Goal: Find specific page/section: Find specific page/section

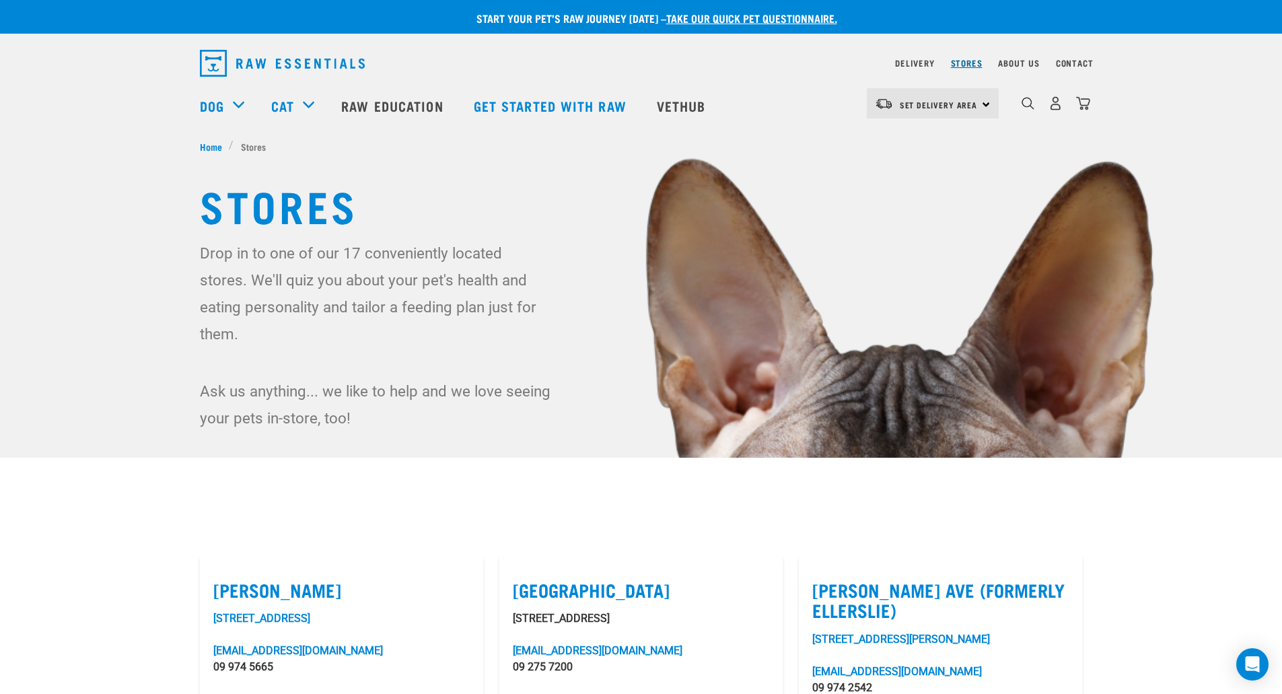
click at [974, 63] on link "Stores" at bounding box center [967, 63] width 32 height 5
click at [970, 64] on link "Stores" at bounding box center [967, 63] width 32 height 5
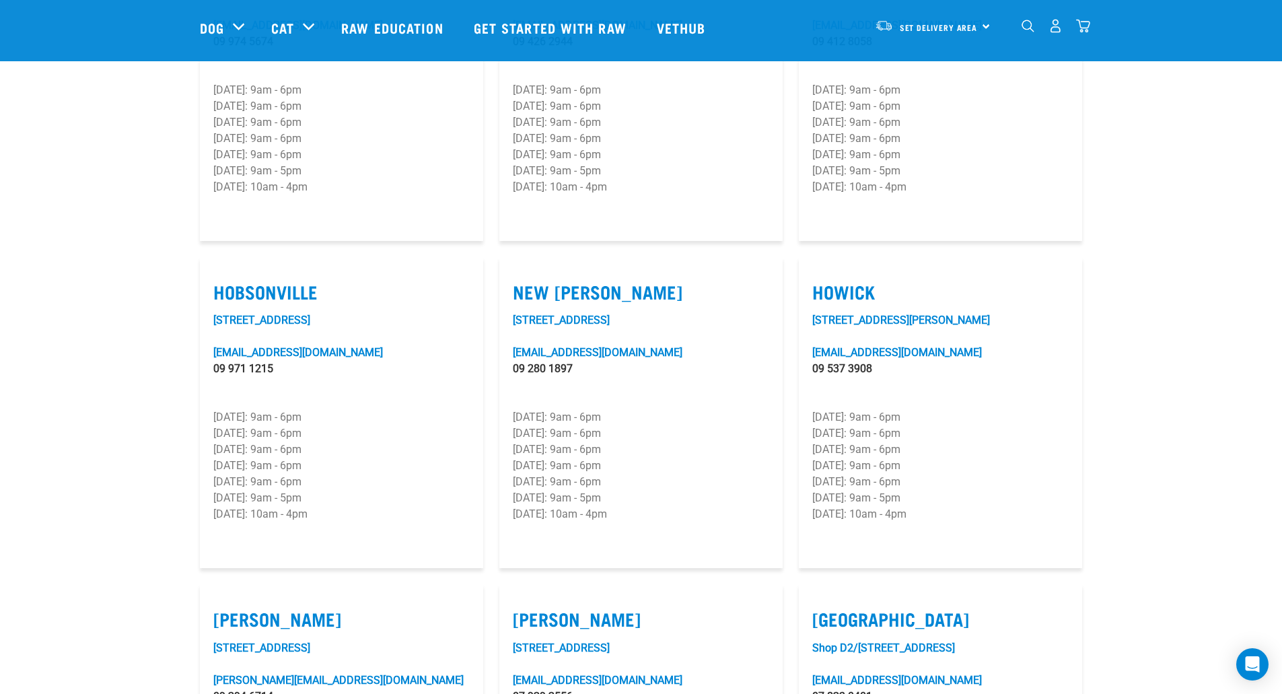
scroll to position [973, 0]
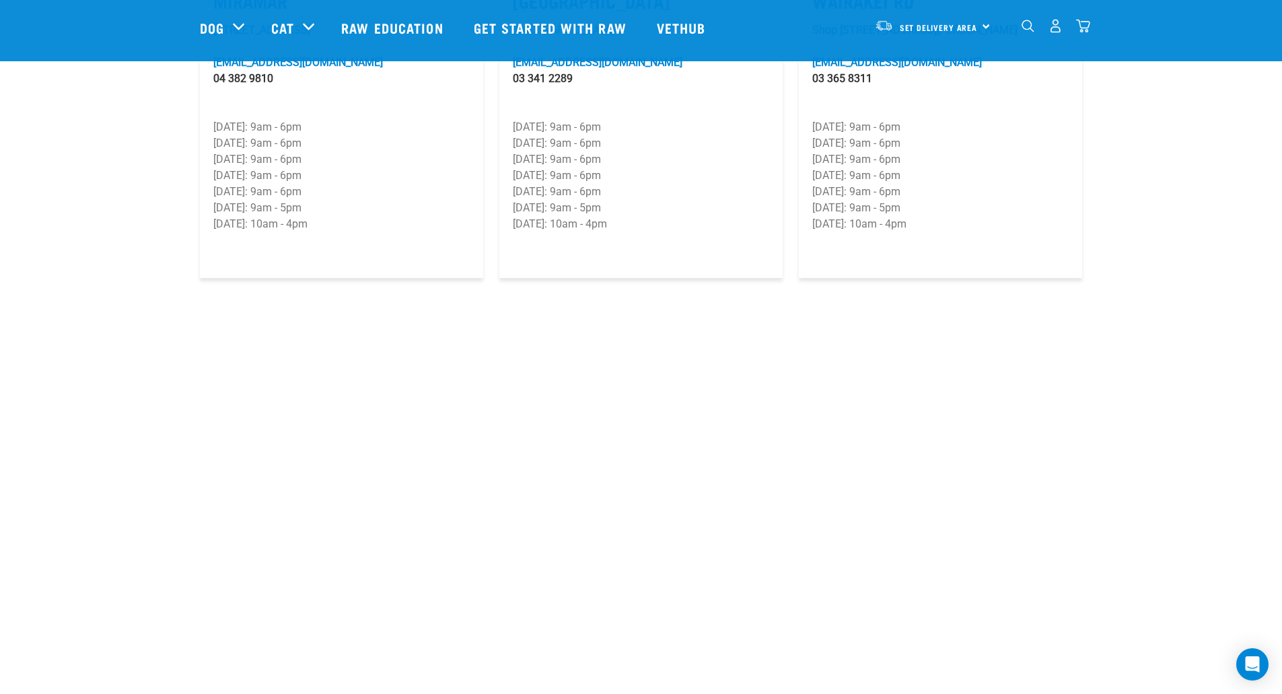
scroll to position [1952, 0]
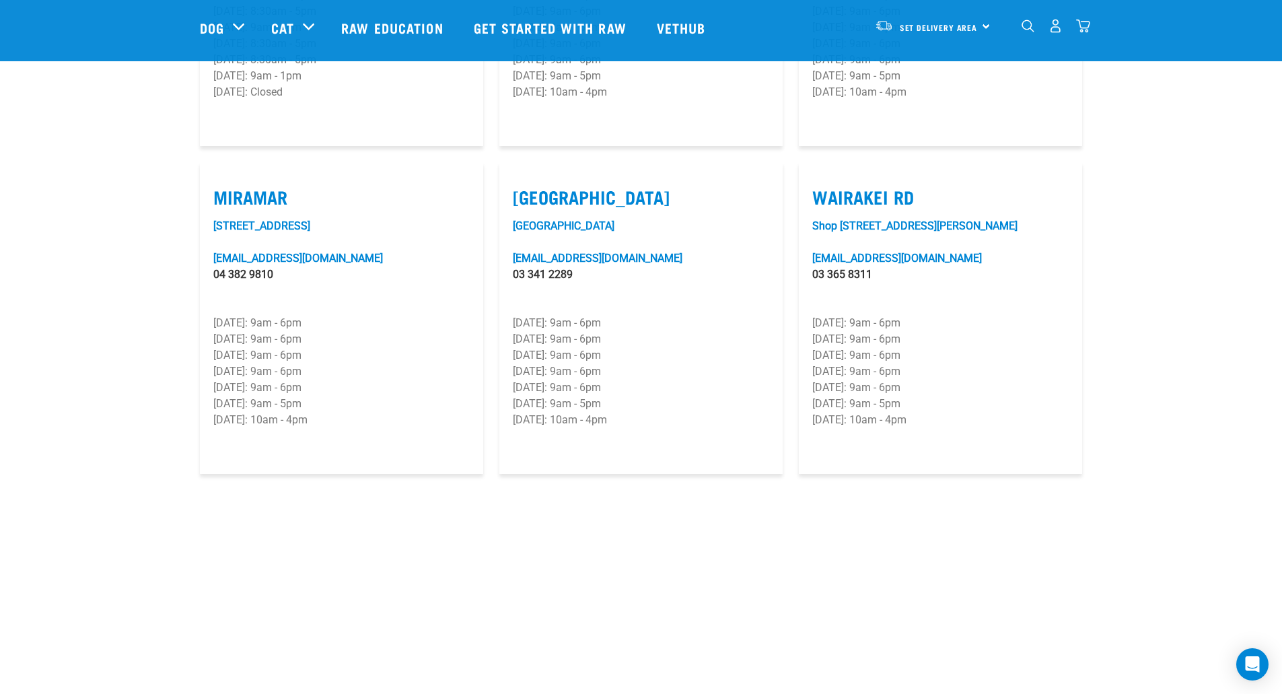
click at [985, 25] on div "Set Delivery Area [GEOGRAPHIC_DATA]" at bounding box center [933, 26] width 132 height 30
click at [902, 96] on link "[GEOGRAPHIC_DATA]" at bounding box center [931, 94] width 129 height 30
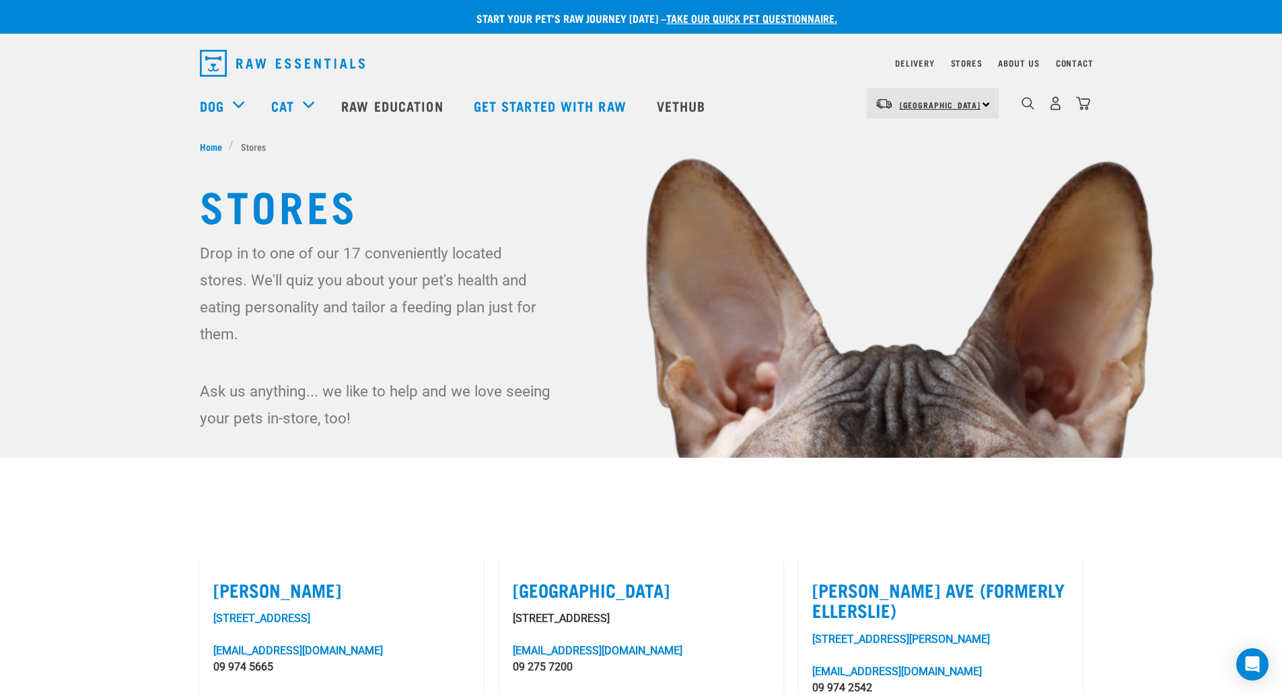
click at [916, 105] on span "[GEOGRAPHIC_DATA]" at bounding box center [940, 104] width 81 height 5
click at [902, 171] on link "[GEOGRAPHIC_DATA]" at bounding box center [931, 171] width 129 height 30
click at [919, 65] on link "Delivery" at bounding box center [914, 63] width 39 height 5
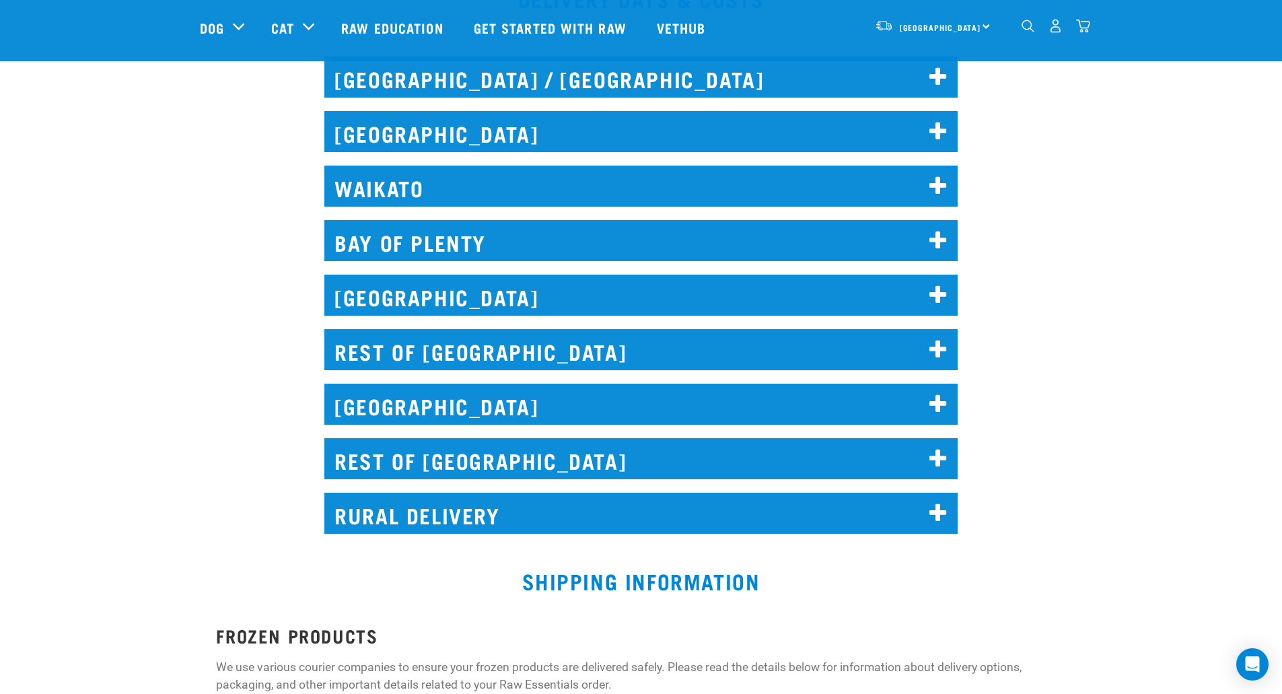
scroll to position [673, 0]
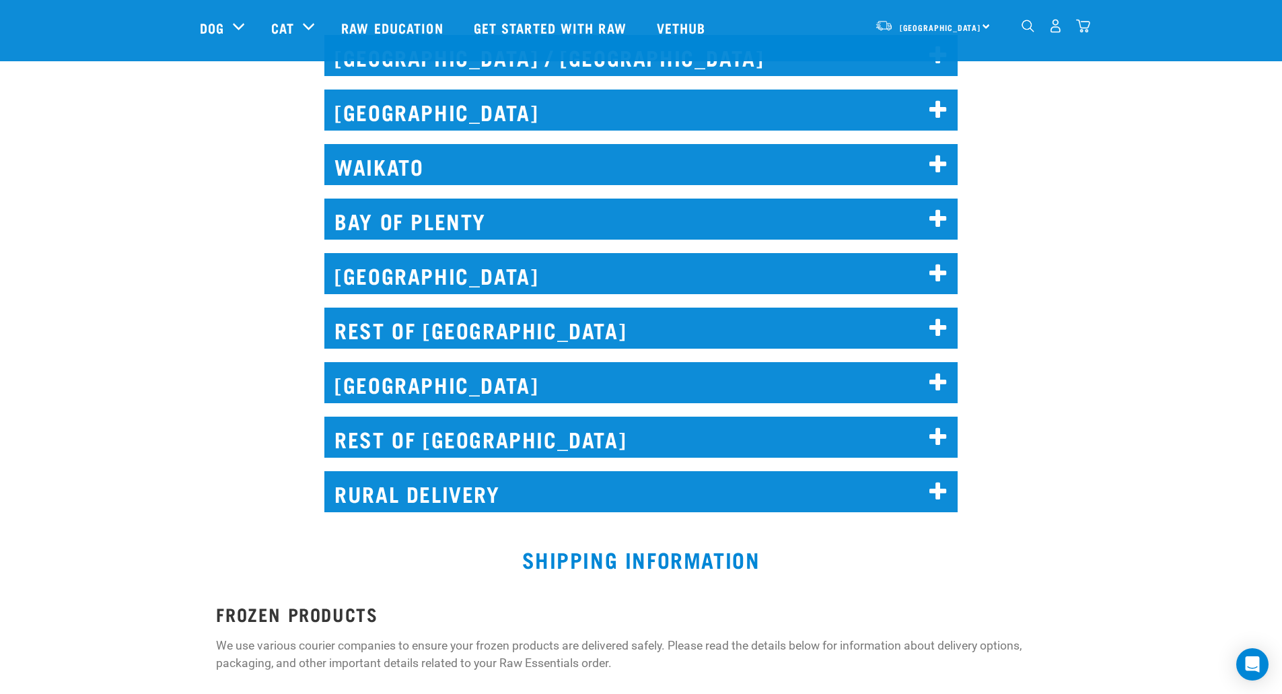
click at [411, 436] on h2 "REST OF SOUTH ISLAND" at bounding box center [640, 437] width 633 height 41
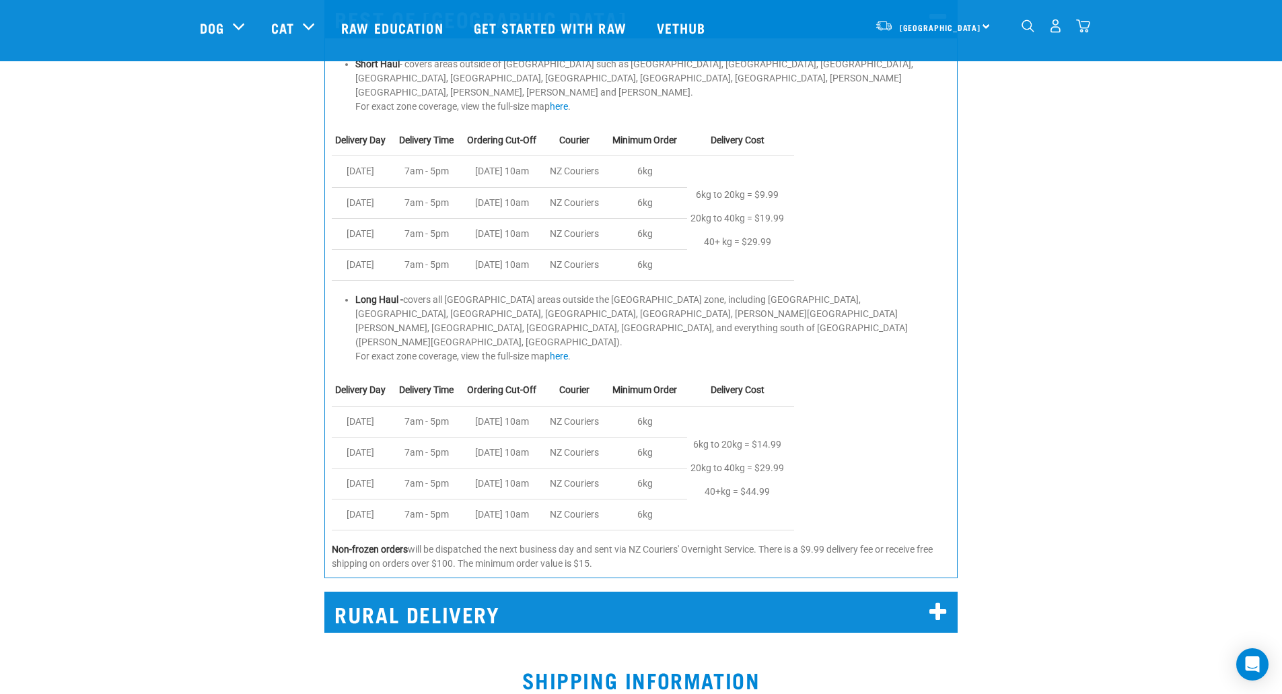
scroll to position [942, 0]
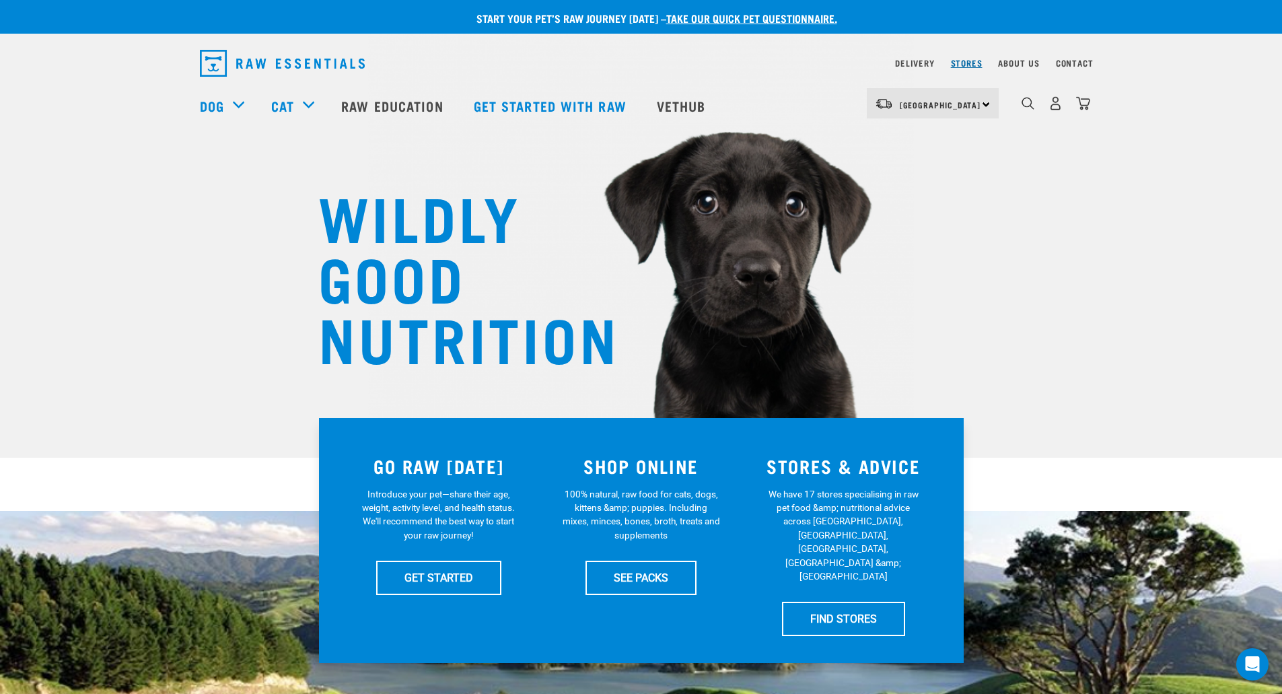
click at [967, 61] on link "Stores" at bounding box center [967, 63] width 32 height 5
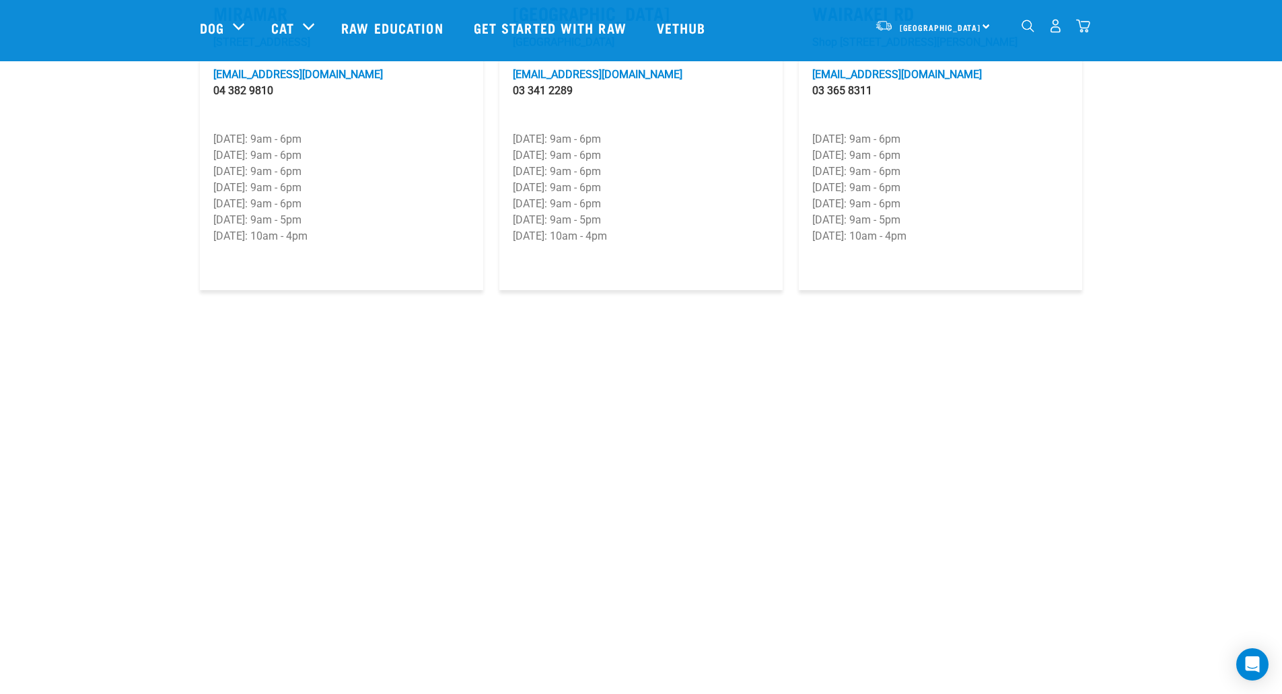
scroll to position [2020, 0]
